Goal: Transaction & Acquisition: Purchase product/service

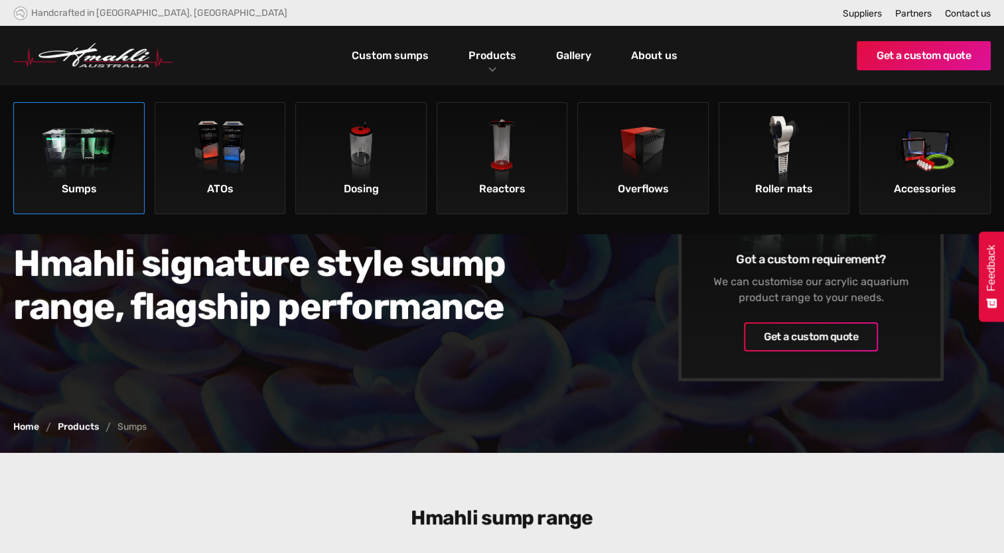
click at [106, 175] on img at bounding box center [79, 153] width 75 height 75
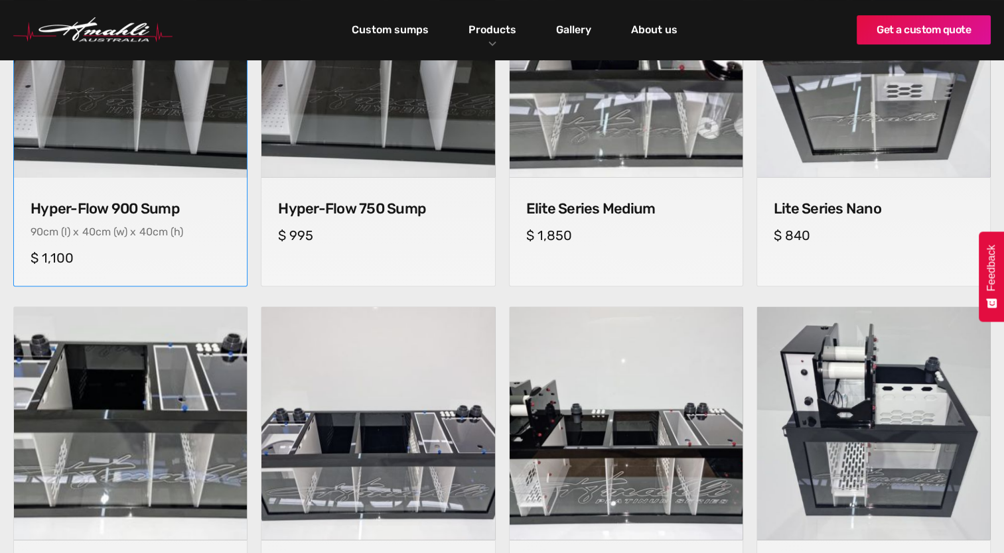
scroll to position [531, 0]
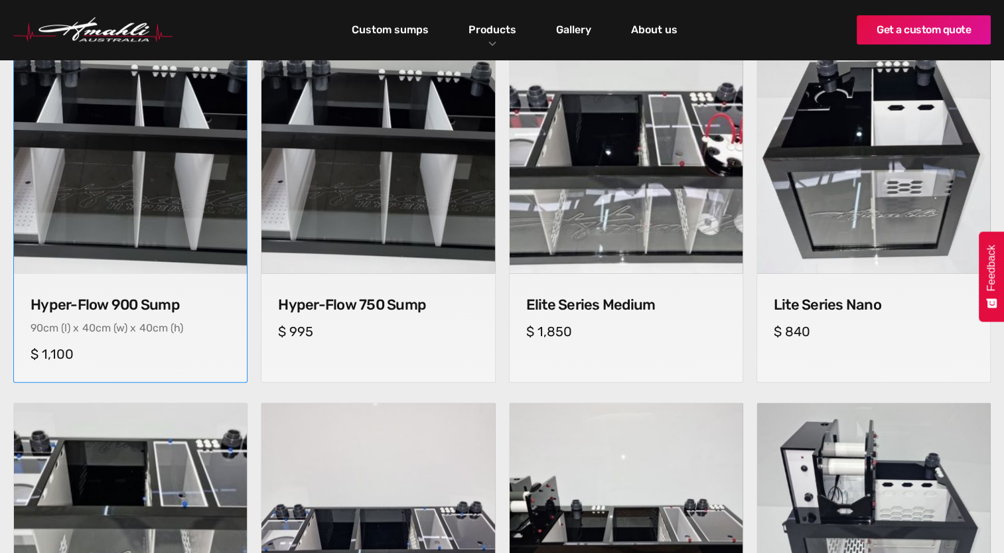
click at [111, 215] on img at bounding box center [130, 157] width 245 height 245
